Goal: Navigation & Orientation: Find specific page/section

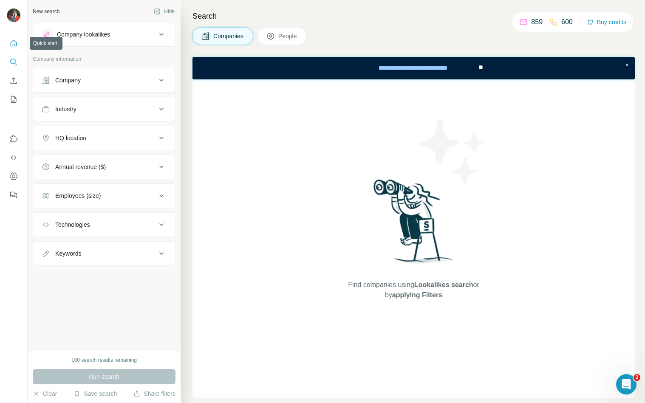
click at [12, 44] on icon "Quick start" at bounding box center [13, 43] width 8 height 8
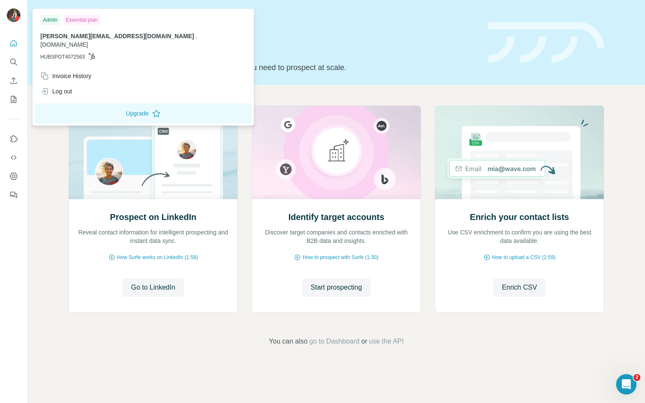
click at [11, 23] on div at bounding box center [14, 15] width 14 height 15
click at [15, 98] on icon "My lists" at bounding box center [14, 99] width 4 height 6
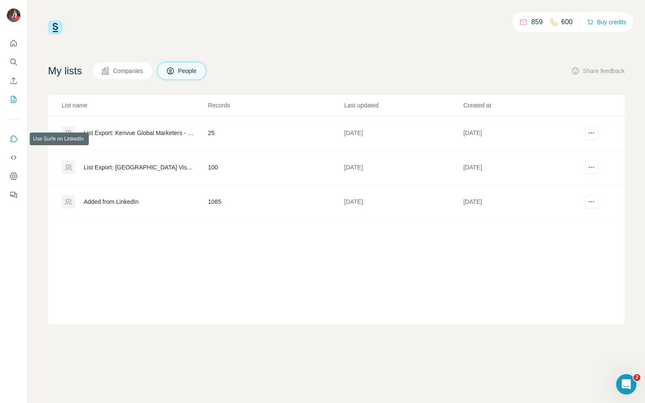
click at [13, 139] on icon "Use Surfe on LinkedIn" at bounding box center [13, 139] width 8 height 8
click at [13, 182] on button "Dashboard" at bounding box center [14, 176] width 14 height 15
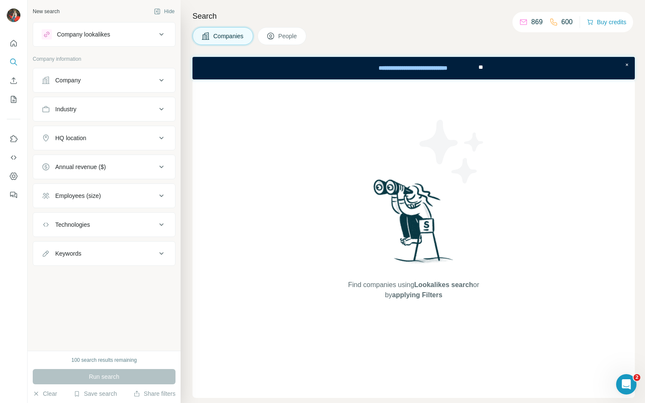
click at [286, 41] on button "People" at bounding box center [281, 36] width 49 height 18
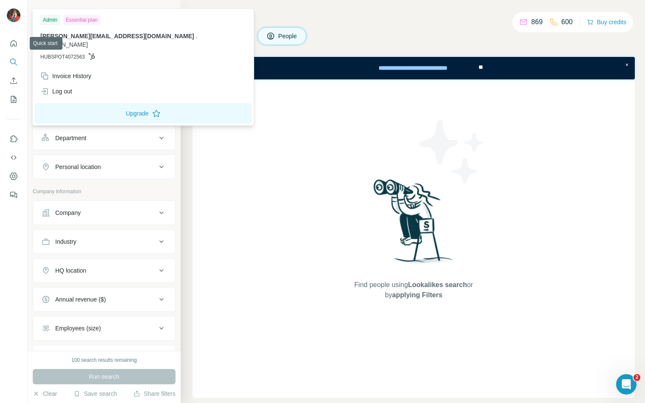
click at [19, 17] on img at bounding box center [14, 15] width 14 height 14
click at [14, 18] on img at bounding box center [14, 15] width 14 height 14
click at [14, 43] on icon "Quick start" at bounding box center [13, 43] width 8 height 8
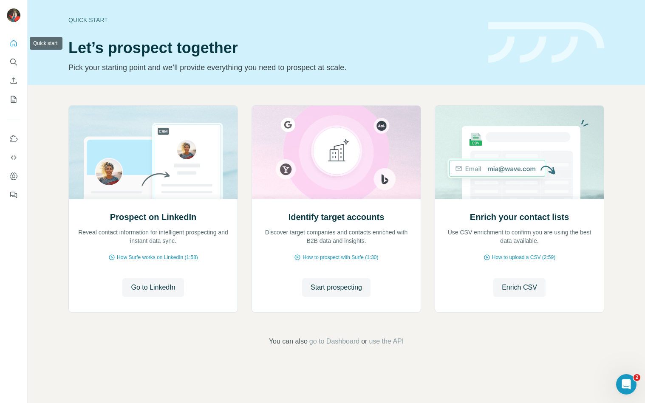
click at [14, 43] on icon "Quick start" at bounding box center [13, 43] width 8 height 8
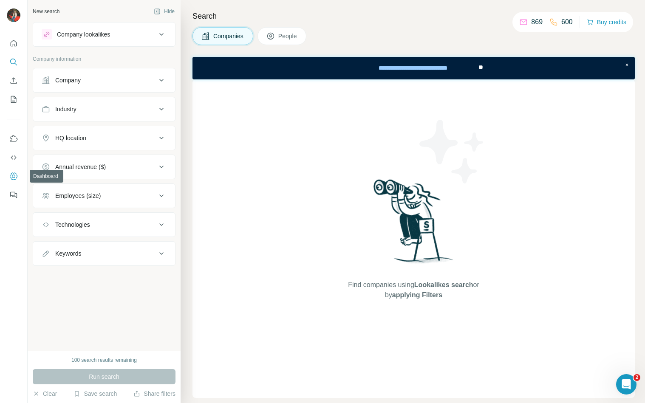
click at [14, 176] on icon "Dashboard" at bounding box center [13, 176] width 8 height 8
click at [12, 173] on icon "Dashboard" at bounding box center [13, 176] width 8 height 8
